Goal: Check status

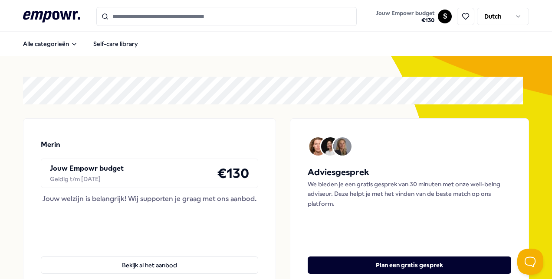
click at [439, 14] on html ".empowr-logo_svg__cls-1{fill:#03032f} Jouw Empowr budget € 130 S Dutch Alle cat…" at bounding box center [276, 139] width 552 height 279
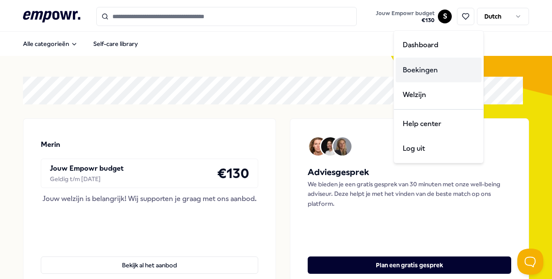
click at [413, 79] on div "Boekingen" at bounding box center [439, 70] width 86 height 25
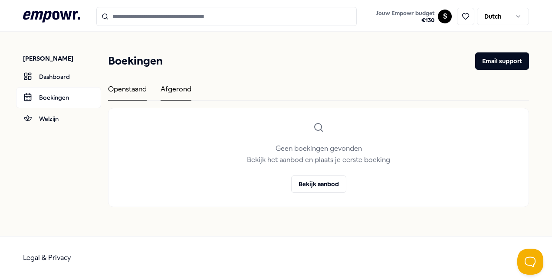
click at [171, 87] on div "Afgerond" at bounding box center [176, 92] width 31 height 17
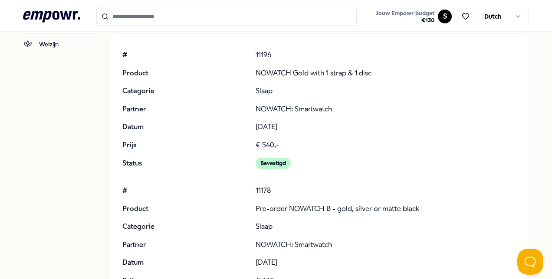
scroll to position [73, 0]
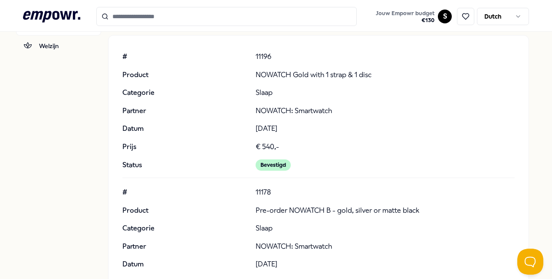
click at [293, 136] on div "# 11196 Product NOWATCH Gold with 1 strap & 1 disc Categorie Slaap Partner NOWA…" at bounding box center [318, 111] width 392 height 120
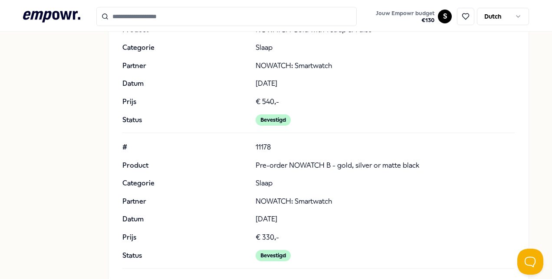
scroll to position [129, 0]
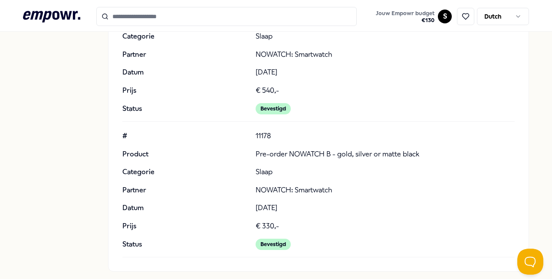
click at [279, 104] on div "Bevestigd" at bounding box center [273, 108] width 35 height 11
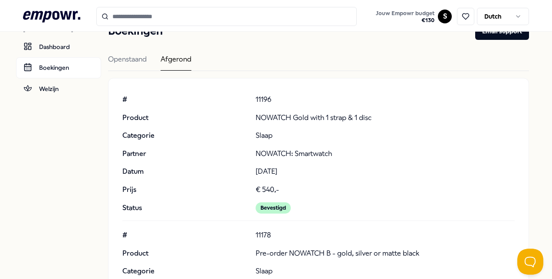
scroll to position [0, 0]
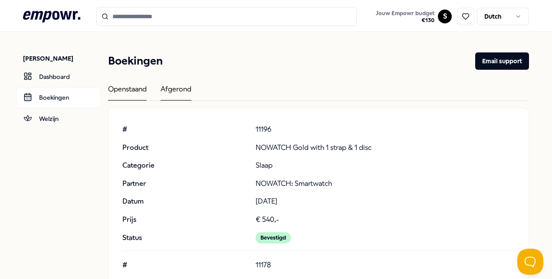
click at [115, 91] on div "Openstaand" at bounding box center [127, 92] width 39 height 17
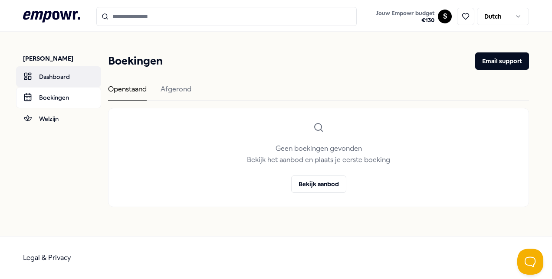
click at [49, 66] on link "Dashboard" at bounding box center [58, 76] width 85 height 21
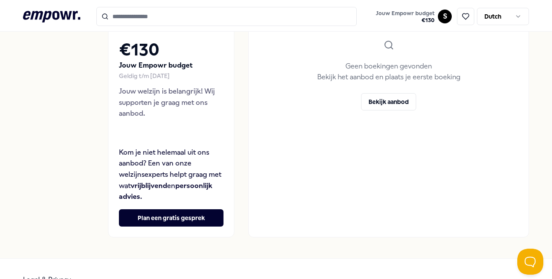
scroll to position [122, 0]
